Goal: Task Accomplishment & Management: Complete application form

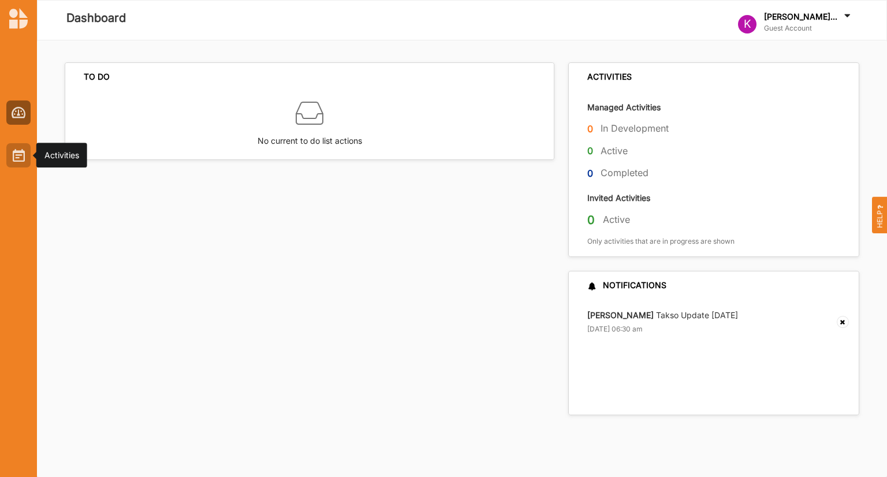
click at [13, 155] on img at bounding box center [19, 155] width 12 height 13
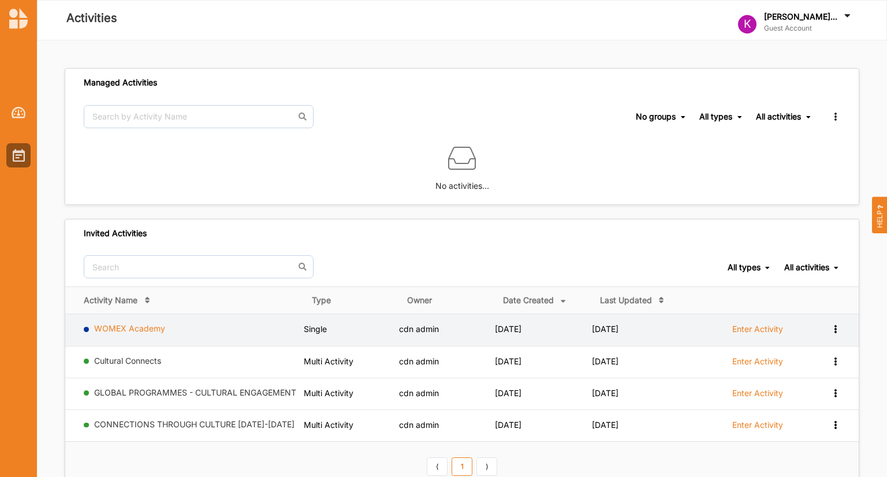
click at [155, 326] on link "WOMEX Academy" at bounding box center [129, 329] width 71 height 10
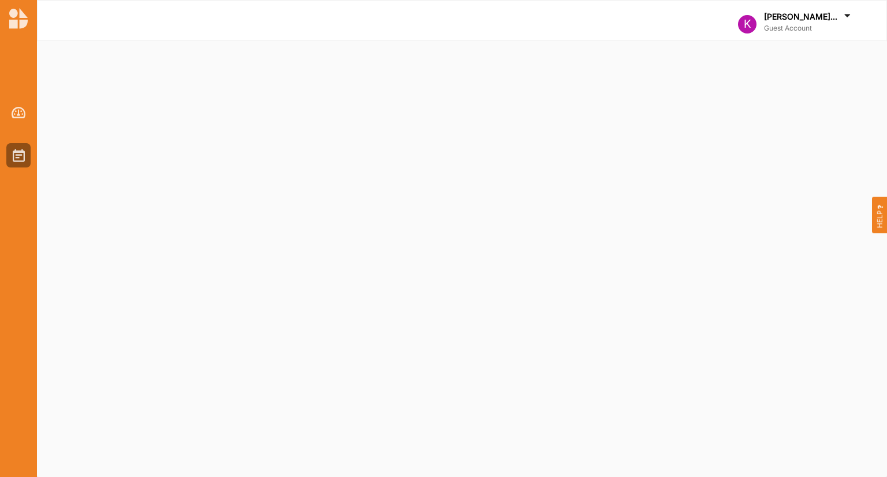
select select "2"
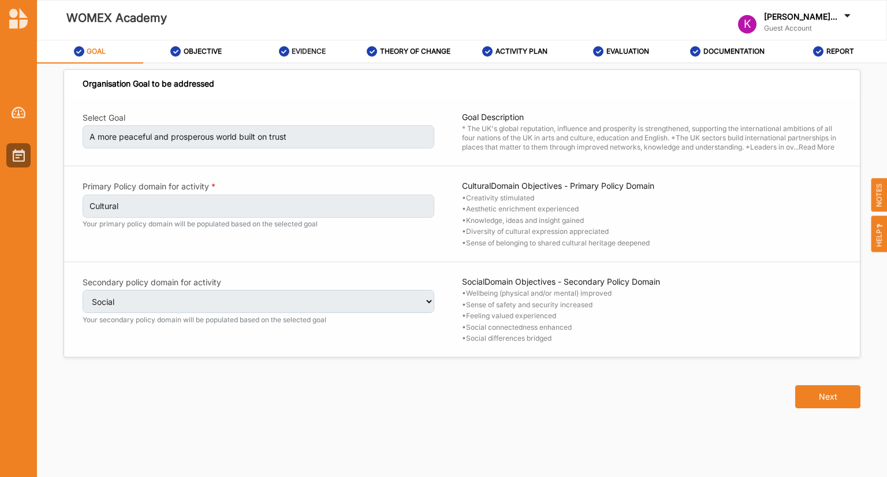
click at [312, 53] on label "EVIDENCE" at bounding box center [309, 51] width 34 height 9
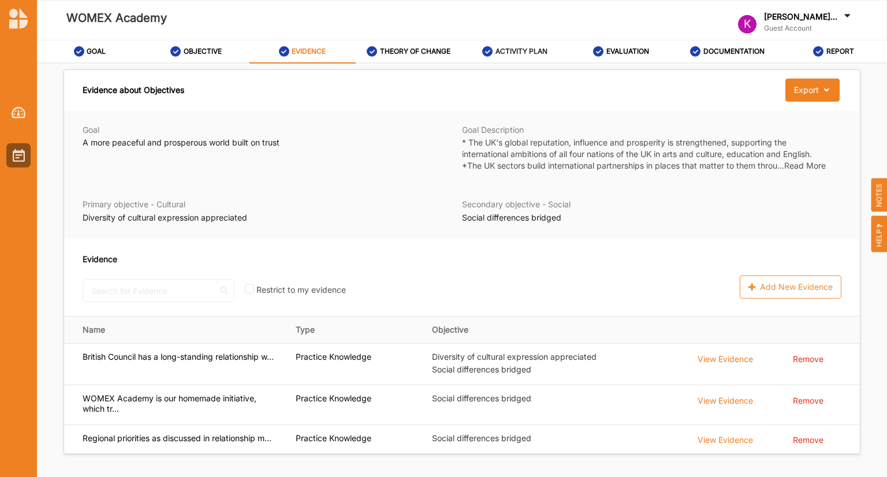
click at [518, 53] on label "ACTIVITY PLAN" at bounding box center [522, 51] width 52 height 9
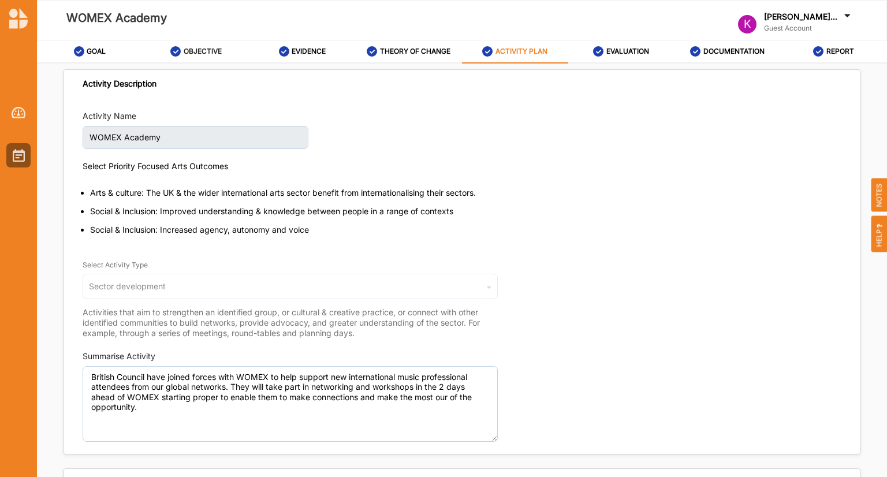
click at [209, 54] on label "OBJECTIVE" at bounding box center [203, 51] width 38 height 9
select select "4"
select select "26"
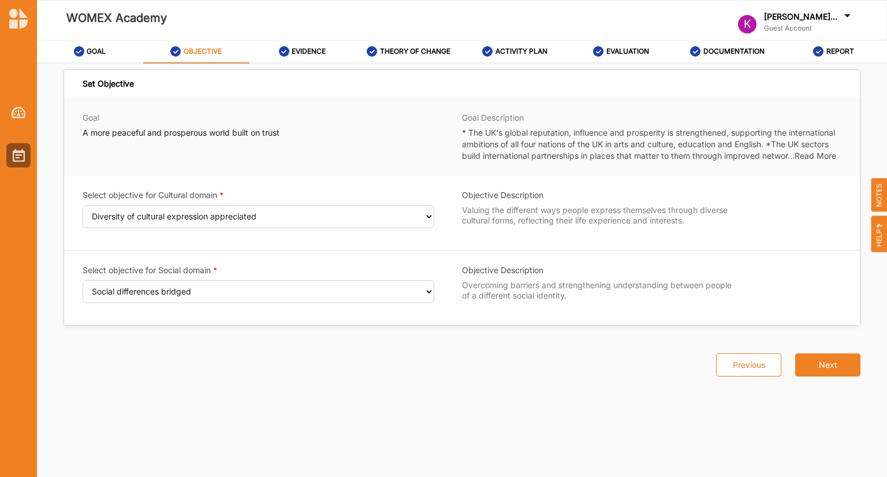
click at [273, 216] on div "Select objective for Cultural domain Select an Objective Creativity stimulated …" at bounding box center [462, 251] width 796 height 150
click at [99, 54] on label "GOAL" at bounding box center [96, 51] width 19 height 9
select select "2"
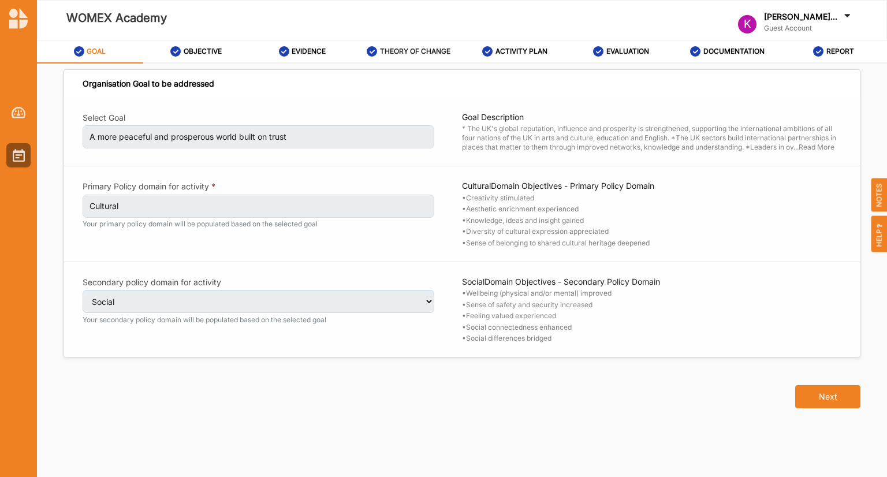
click at [410, 52] on label "THEORY OF CHANGE" at bounding box center [415, 51] width 70 height 9
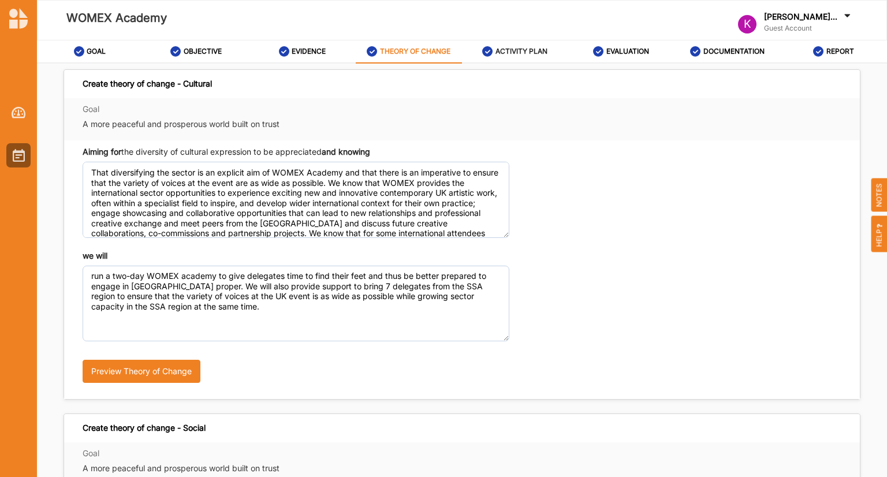
click at [514, 54] on label "ACTIVITY PLAN" at bounding box center [522, 51] width 52 height 9
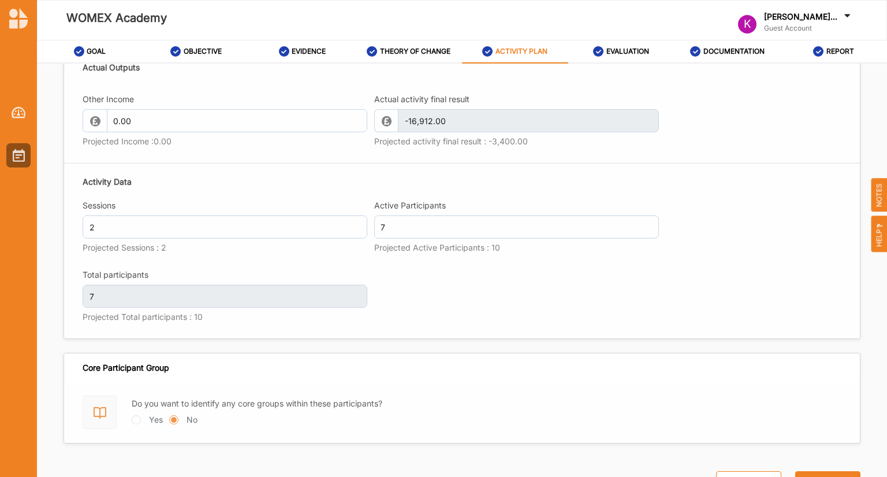
scroll to position [1354, 0]
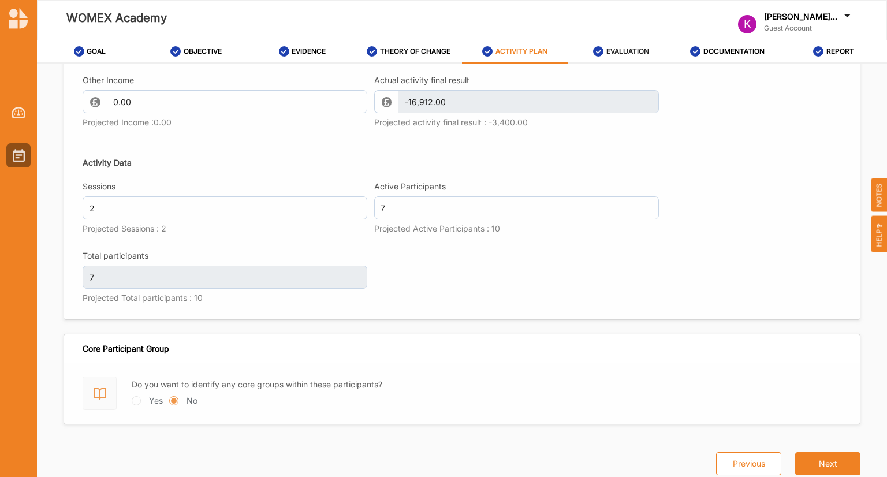
click at [626, 52] on label "EVALUATION" at bounding box center [628, 51] width 43 height 9
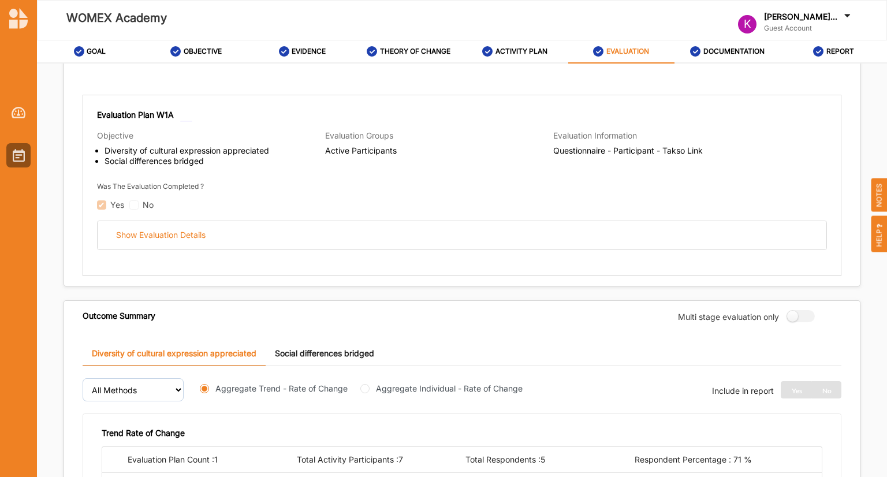
scroll to position [661, 0]
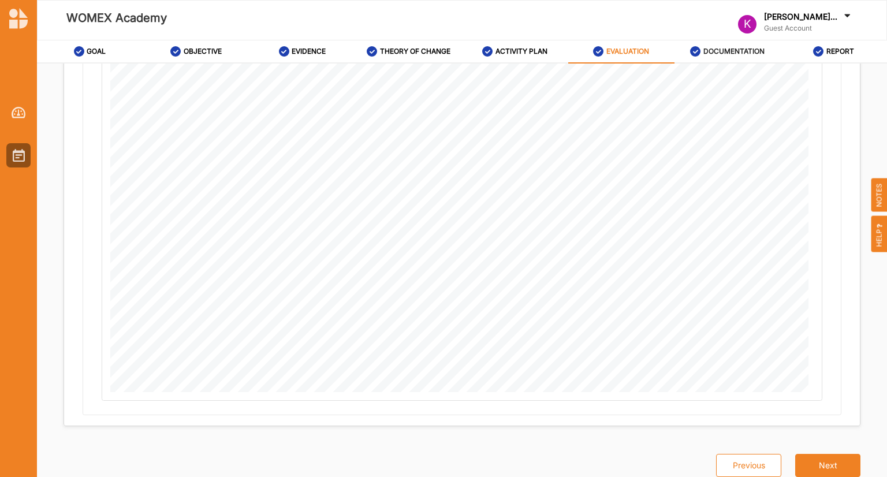
click at [716, 55] on label "DOCUMENTATION" at bounding box center [734, 51] width 61 height 9
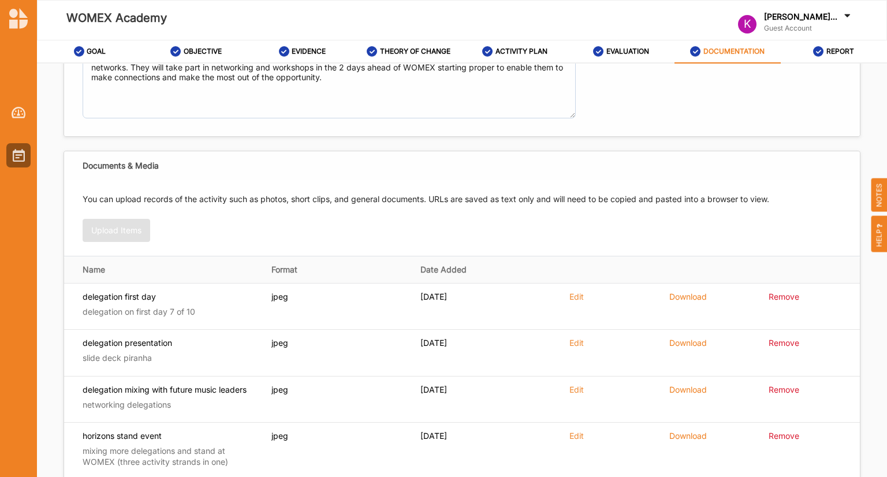
scroll to position [98, 0]
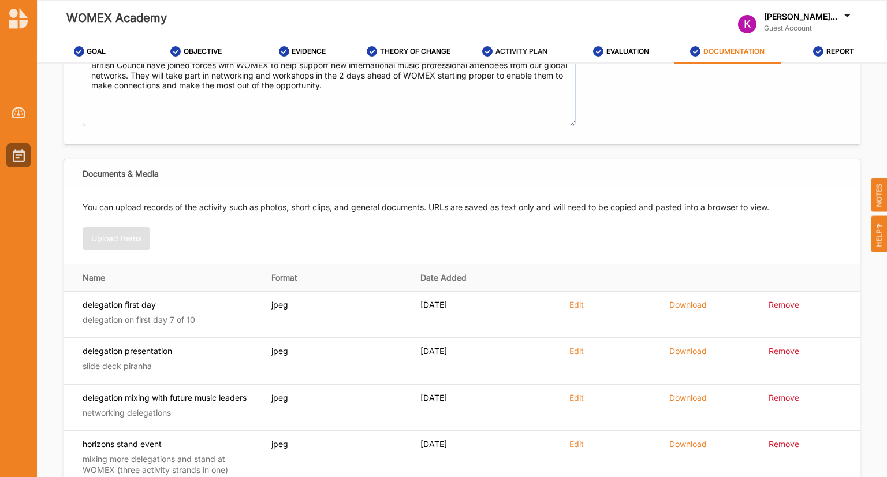
click at [506, 48] on label "ACTIVITY PLAN" at bounding box center [522, 51] width 52 height 9
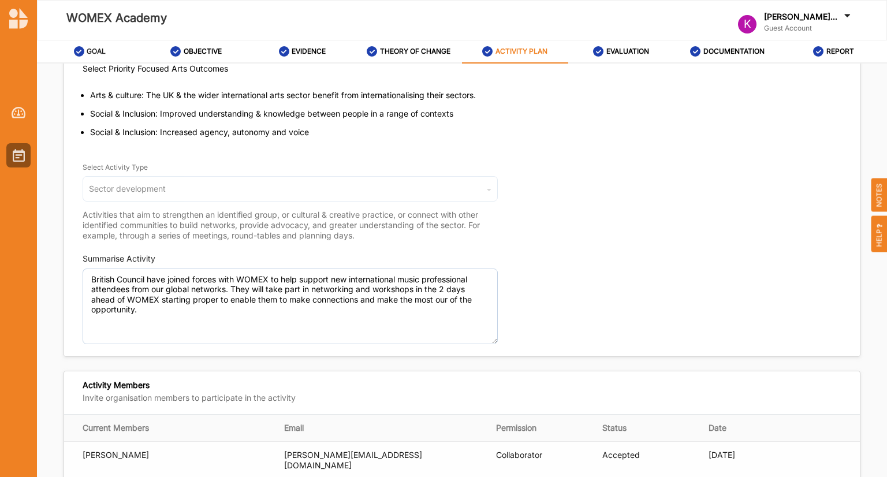
click at [97, 51] on label "GOAL" at bounding box center [96, 51] width 19 height 9
select select "2"
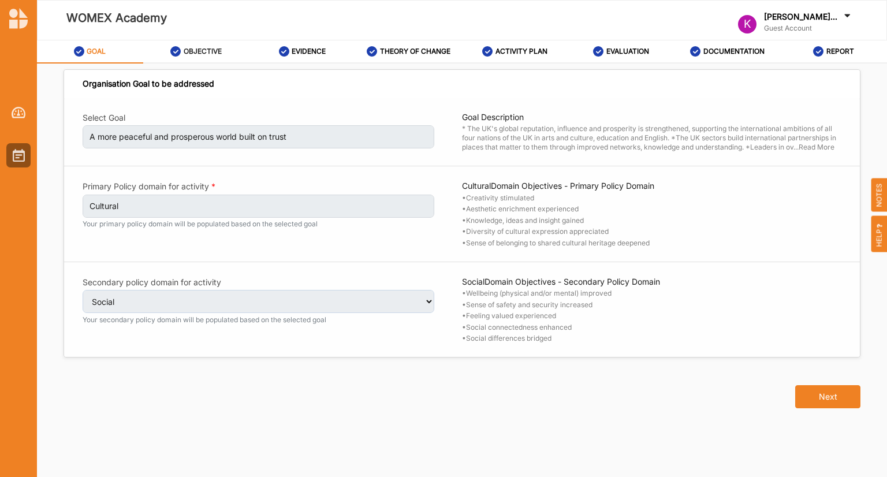
click at [203, 54] on label "OBJECTIVE" at bounding box center [203, 51] width 38 height 9
select select "4"
select select "26"
